Goal: Task Accomplishment & Management: Complete application form

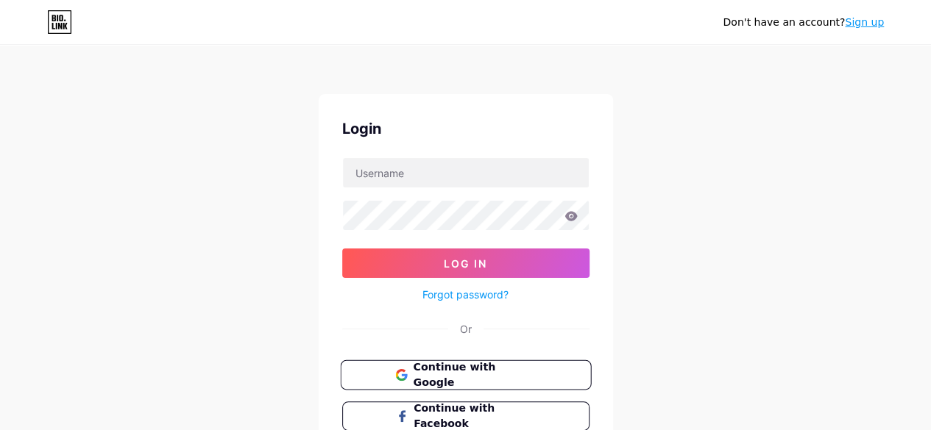
click at [486, 375] on span "Continue with Google" at bounding box center [474, 376] width 123 height 32
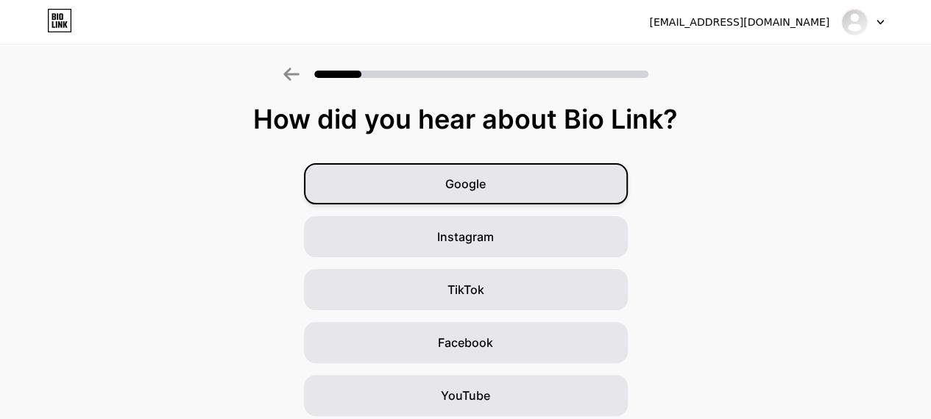
click at [522, 183] on div "Google" at bounding box center [466, 183] width 324 height 41
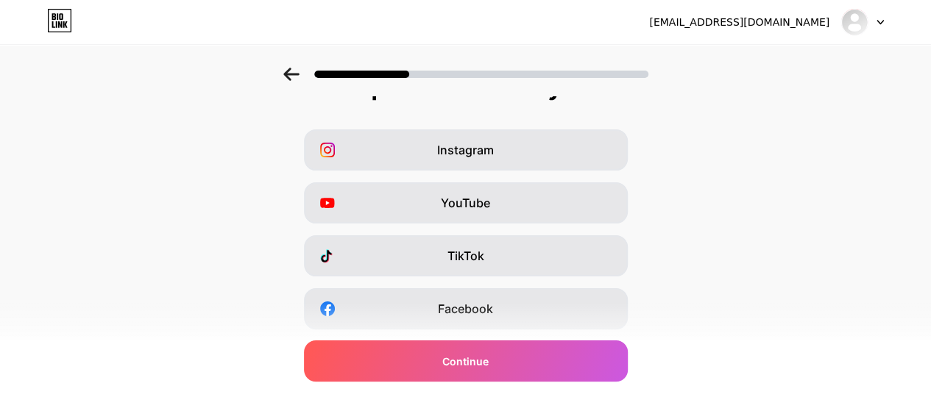
scroll to position [35, 0]
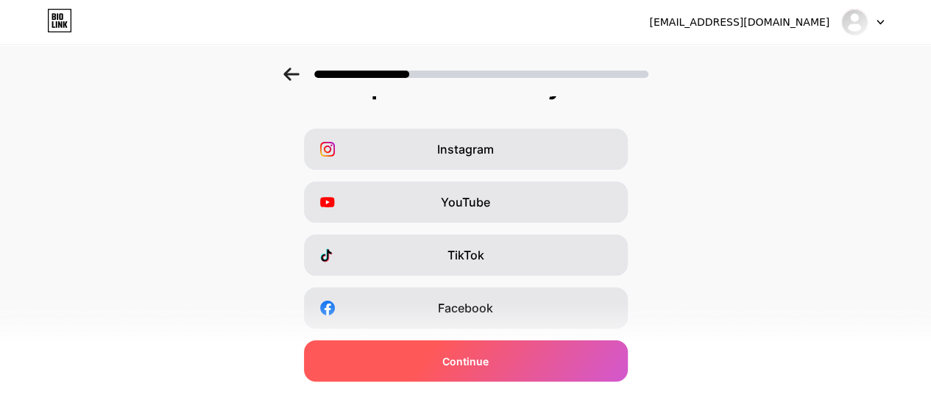
click at [581, 376] on div "Continue" at bounding box center [466, 361] width 324 height 41
click at [489, 366] on span "Continue" at bounding box center [465, 361] width 46 height 15
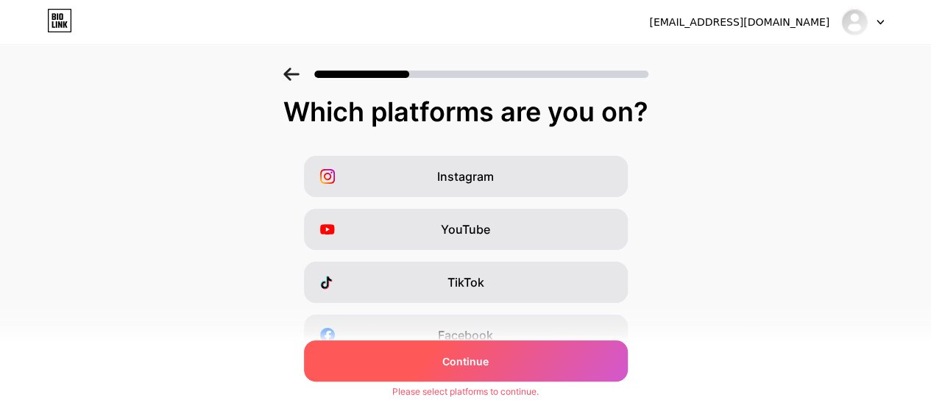
scroll to position [0, 0]
